Goal: Complete application form

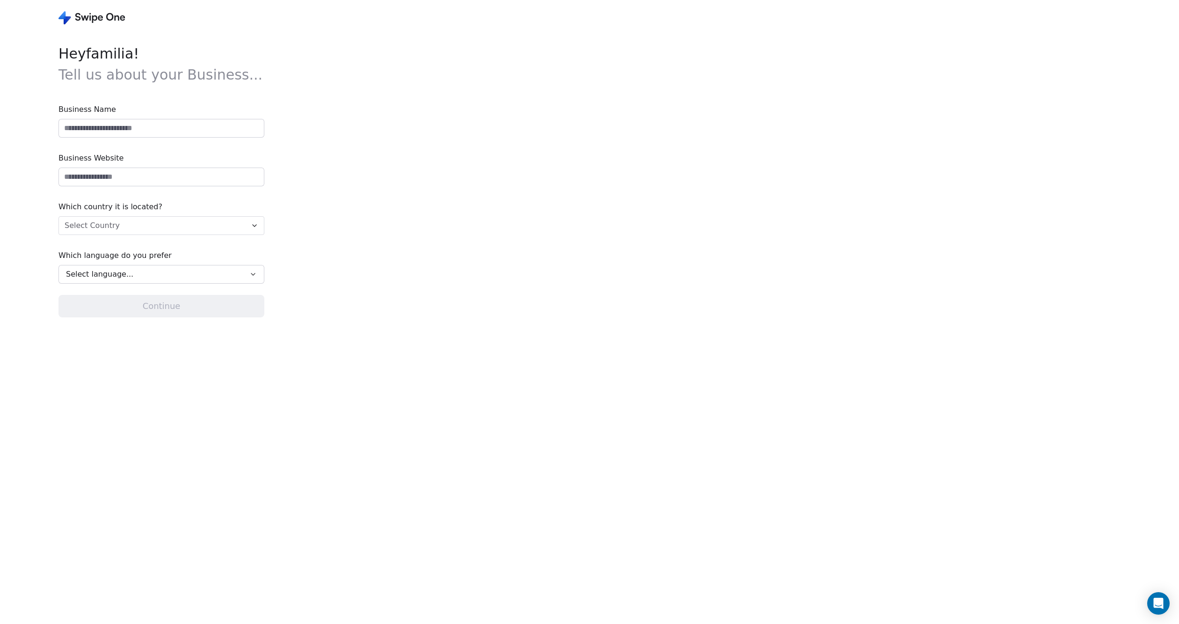
type input "**********"
click at [415, 214] on div "**********" at bounding box center [353, 312] width 707 height 624
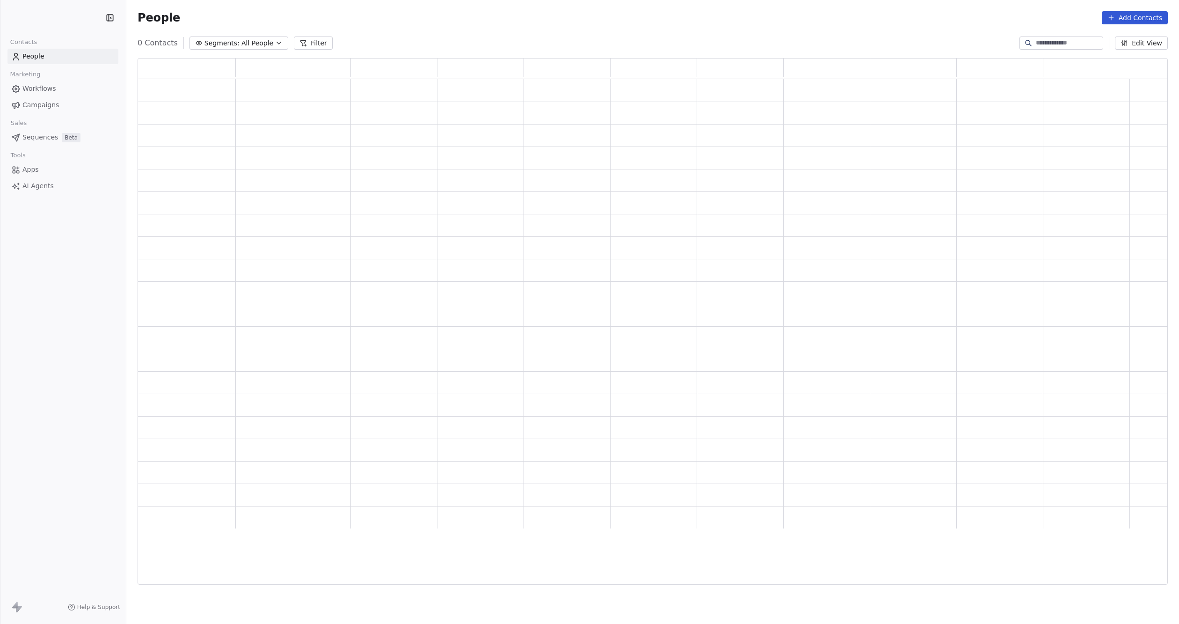
scroll to position [516, 1019]
